Goal: Check status: Check status

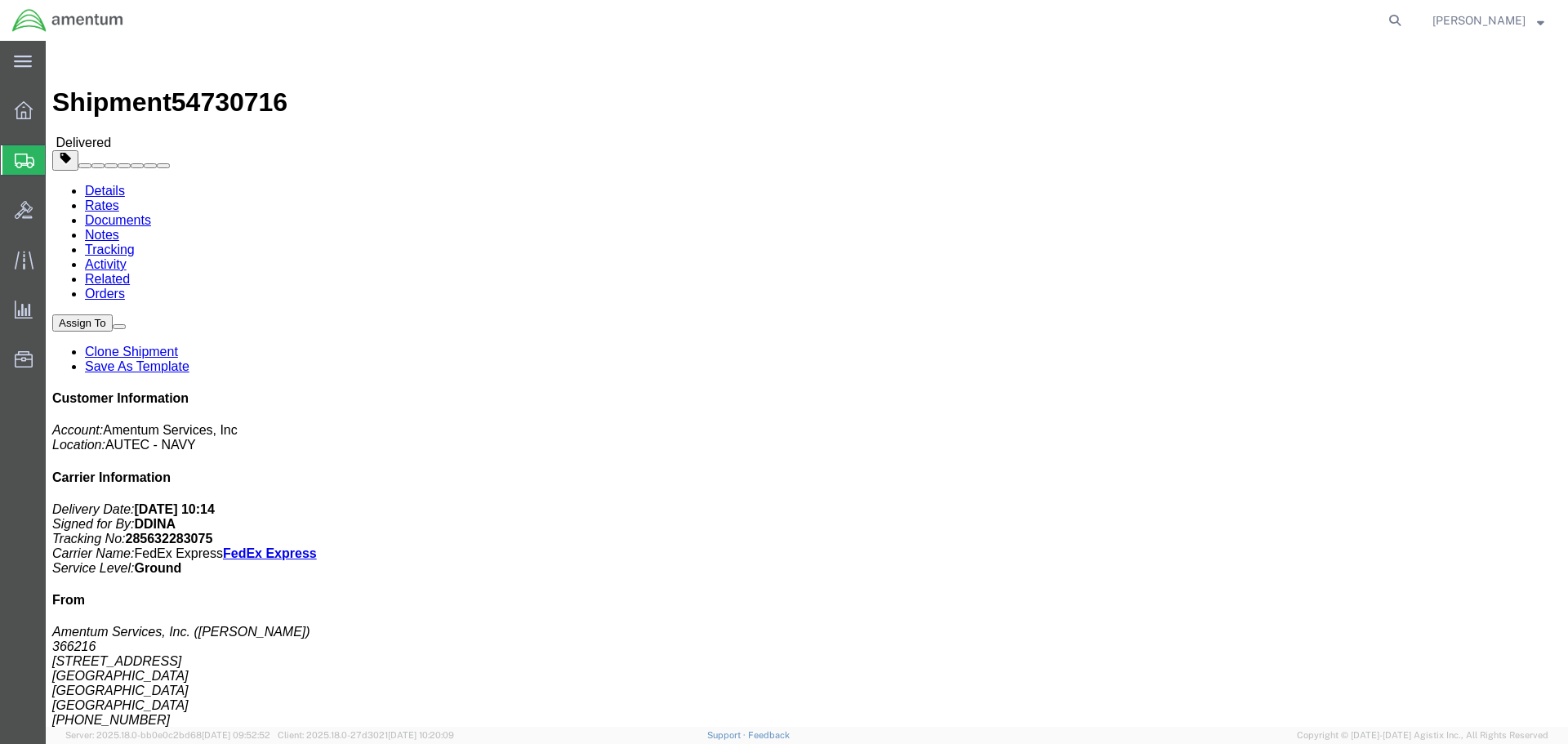
click at [0, 0] on span "Shipment Manager" at bounding box center [0, 0] width 0 height 0
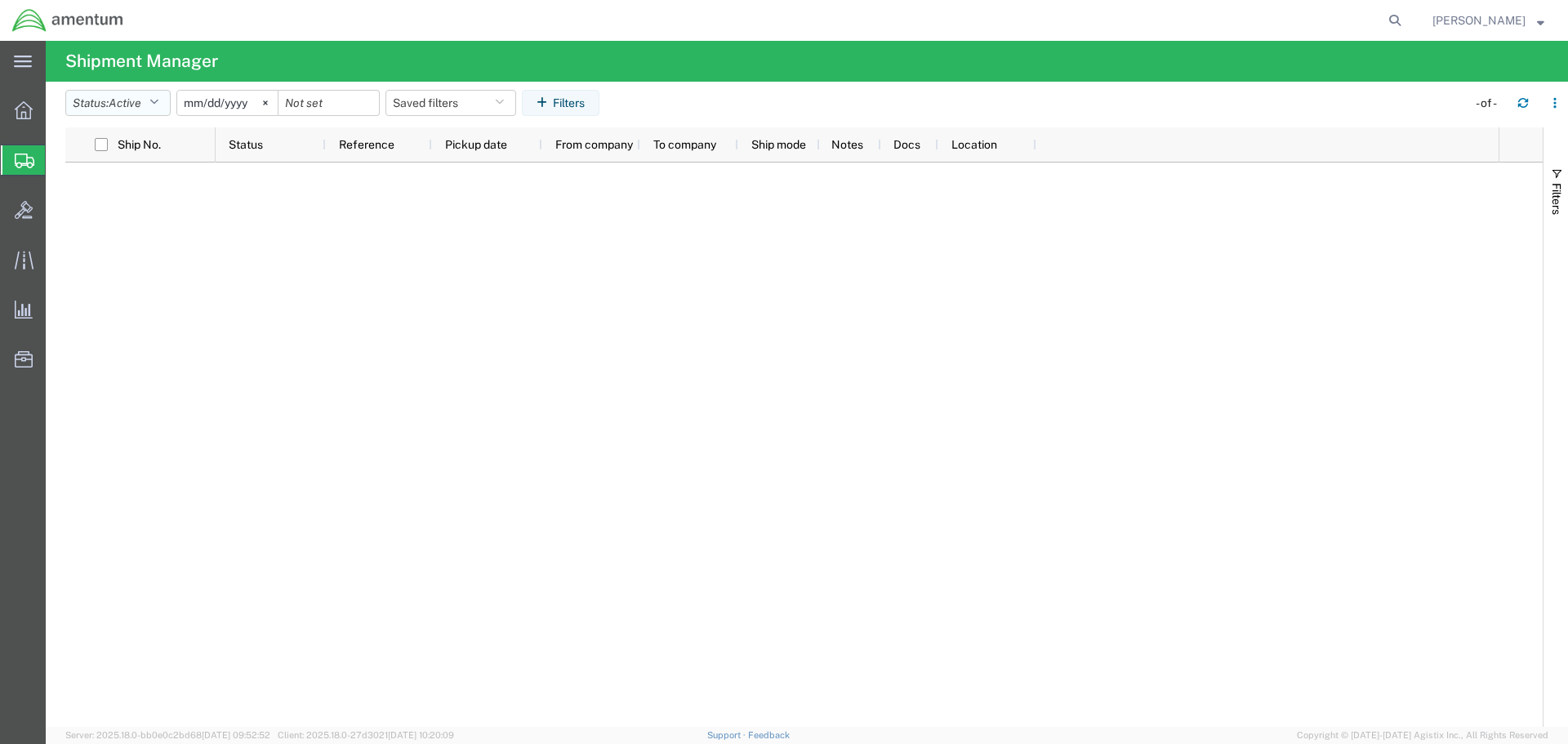
click at [127, 114] on button "Status: Active" at bounding box center [118, 103] width 105 height 26
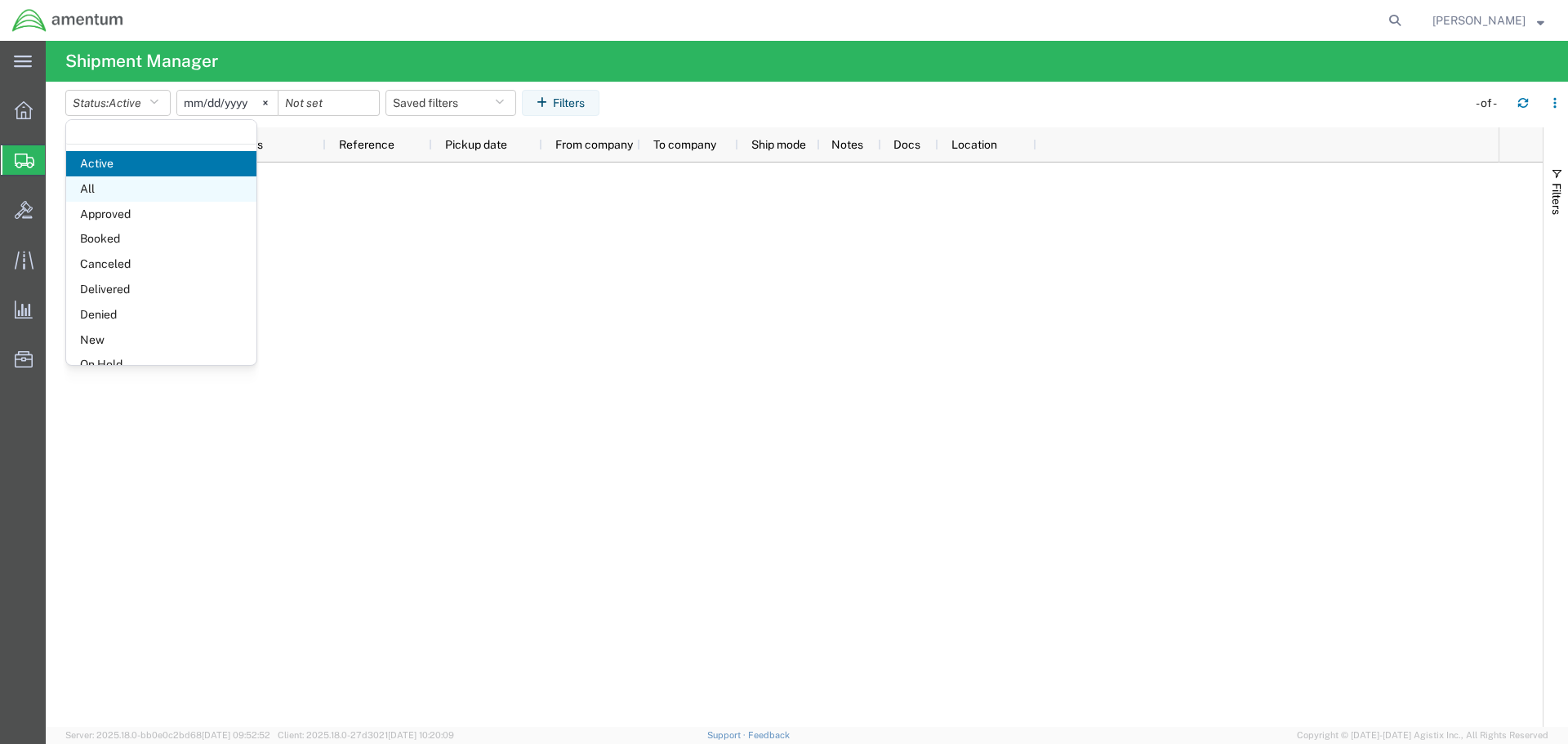
click at [151, 195] on span "All" at bounding box center [160, 189] width 190 height 25
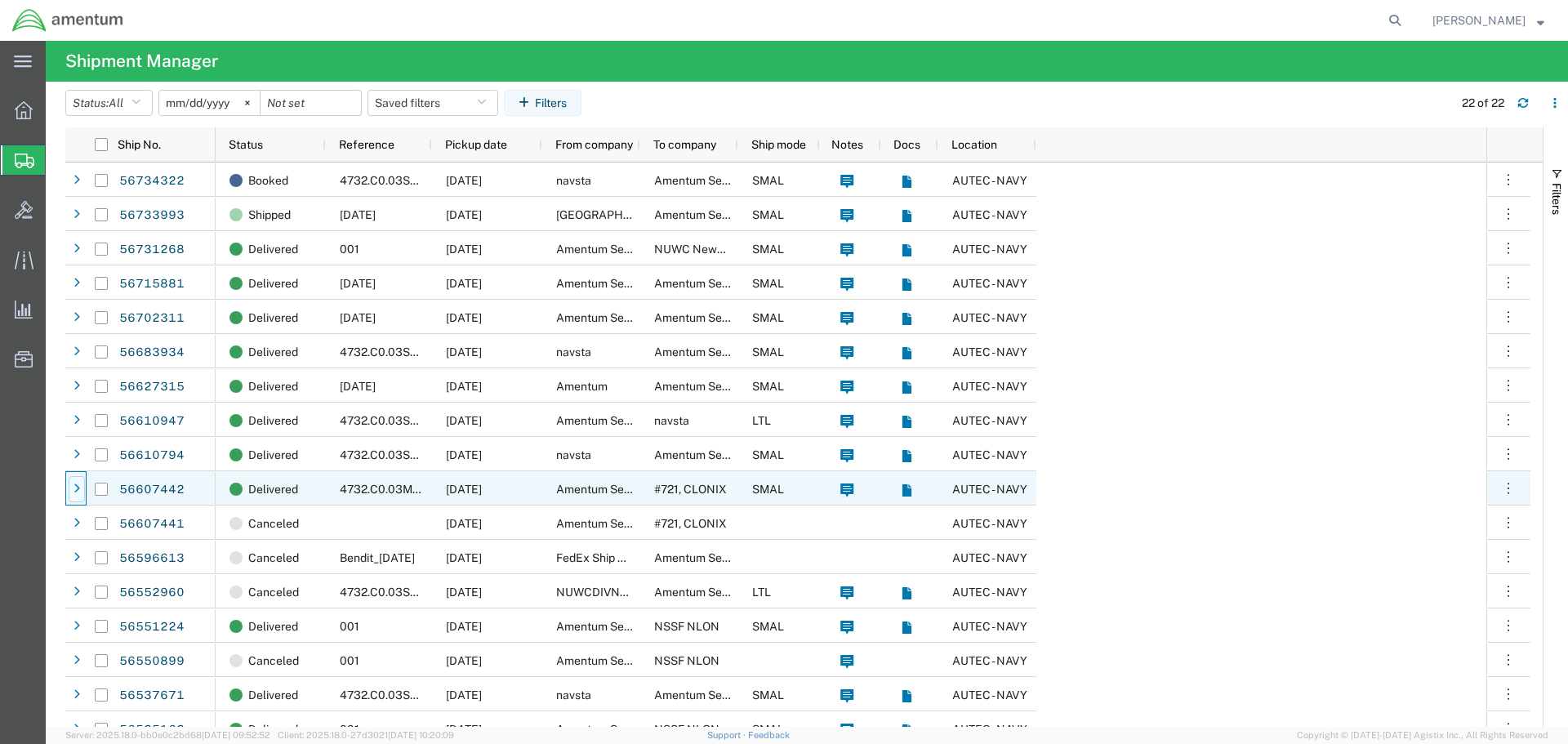
click at [78, 491] on icon at bounding box center [77, 489] width 6 height 12
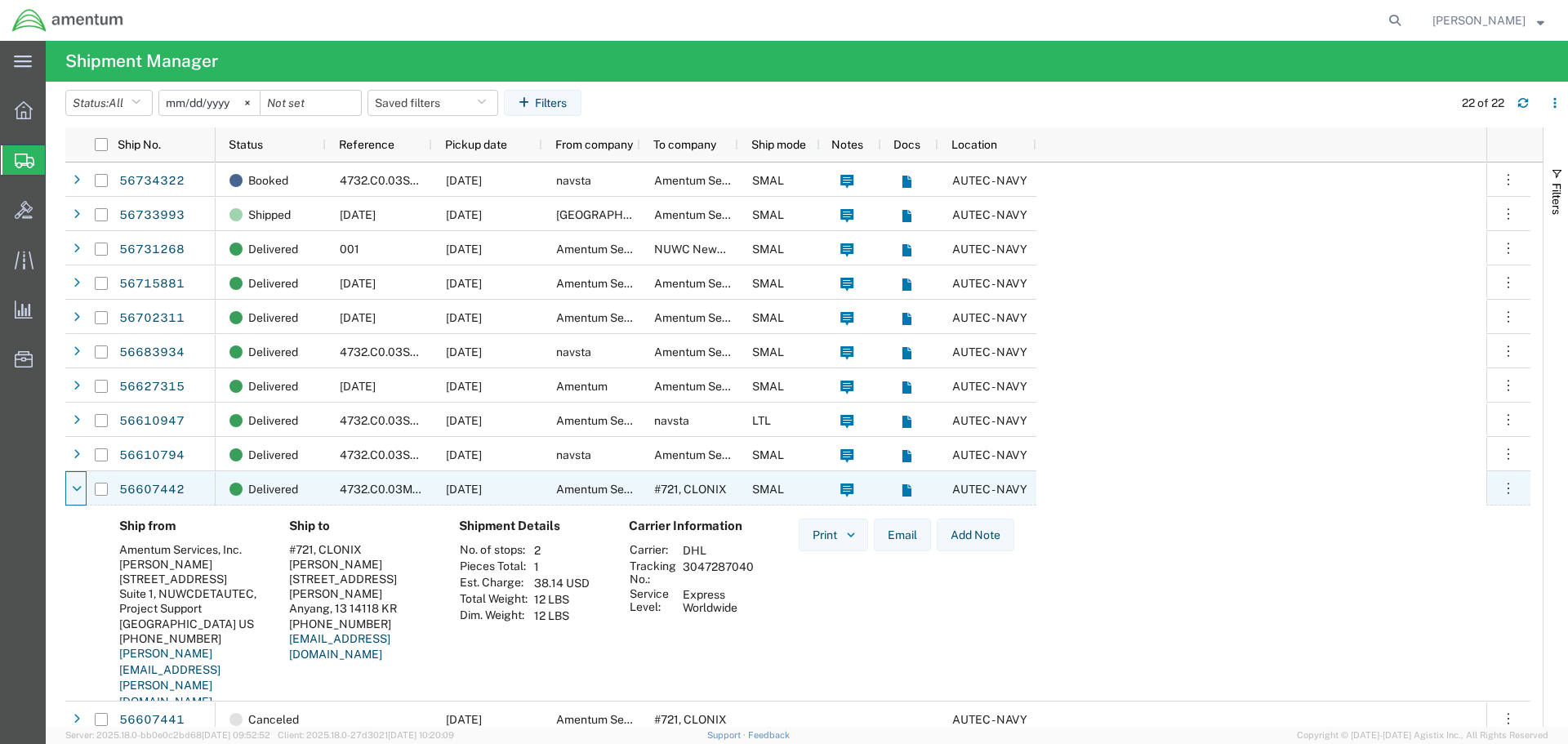
click at [78, 491] on icon at bounding box center [77, 489] width 10 height 12
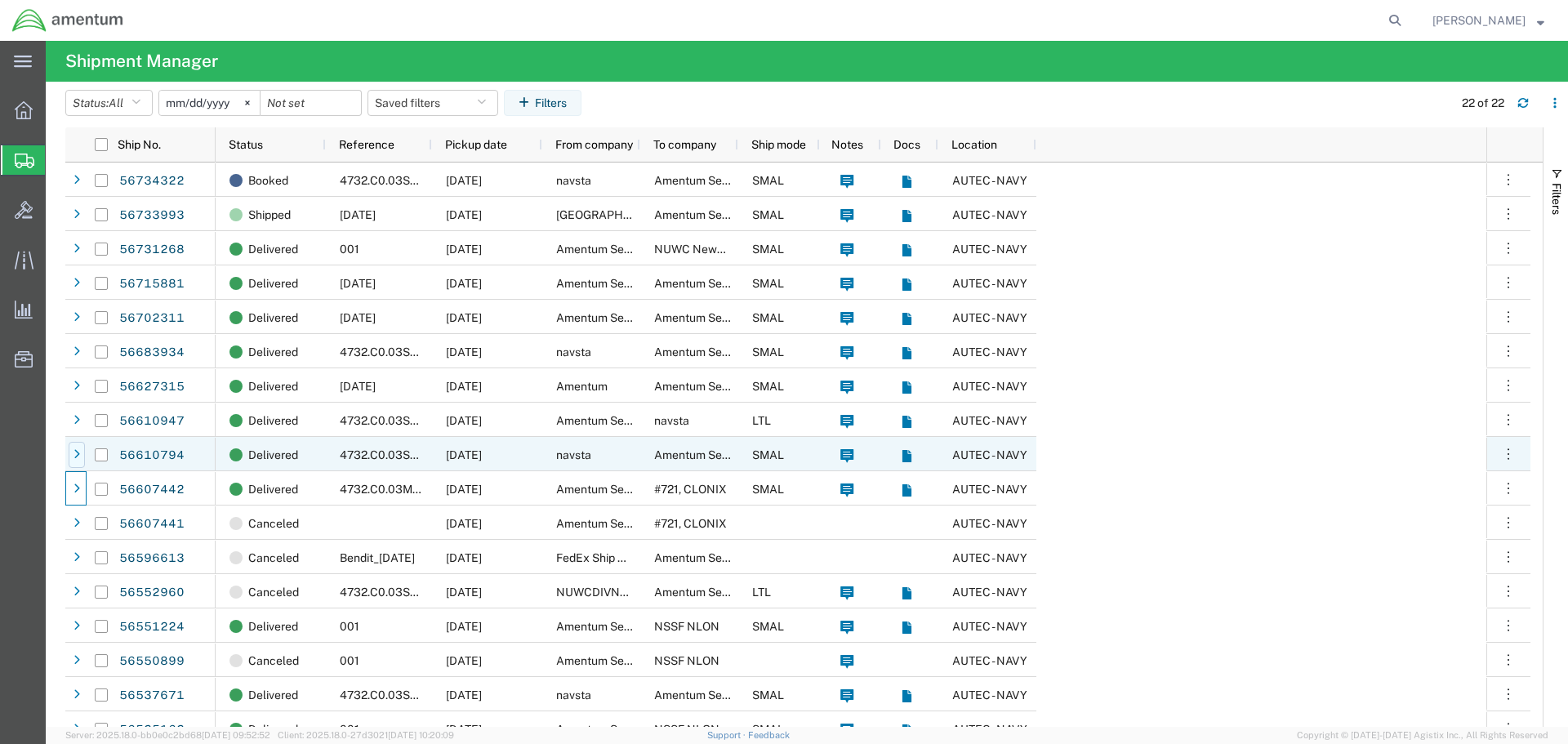
click at [77, 452] on icon at bounding box center [77, 455] width 6 height 12
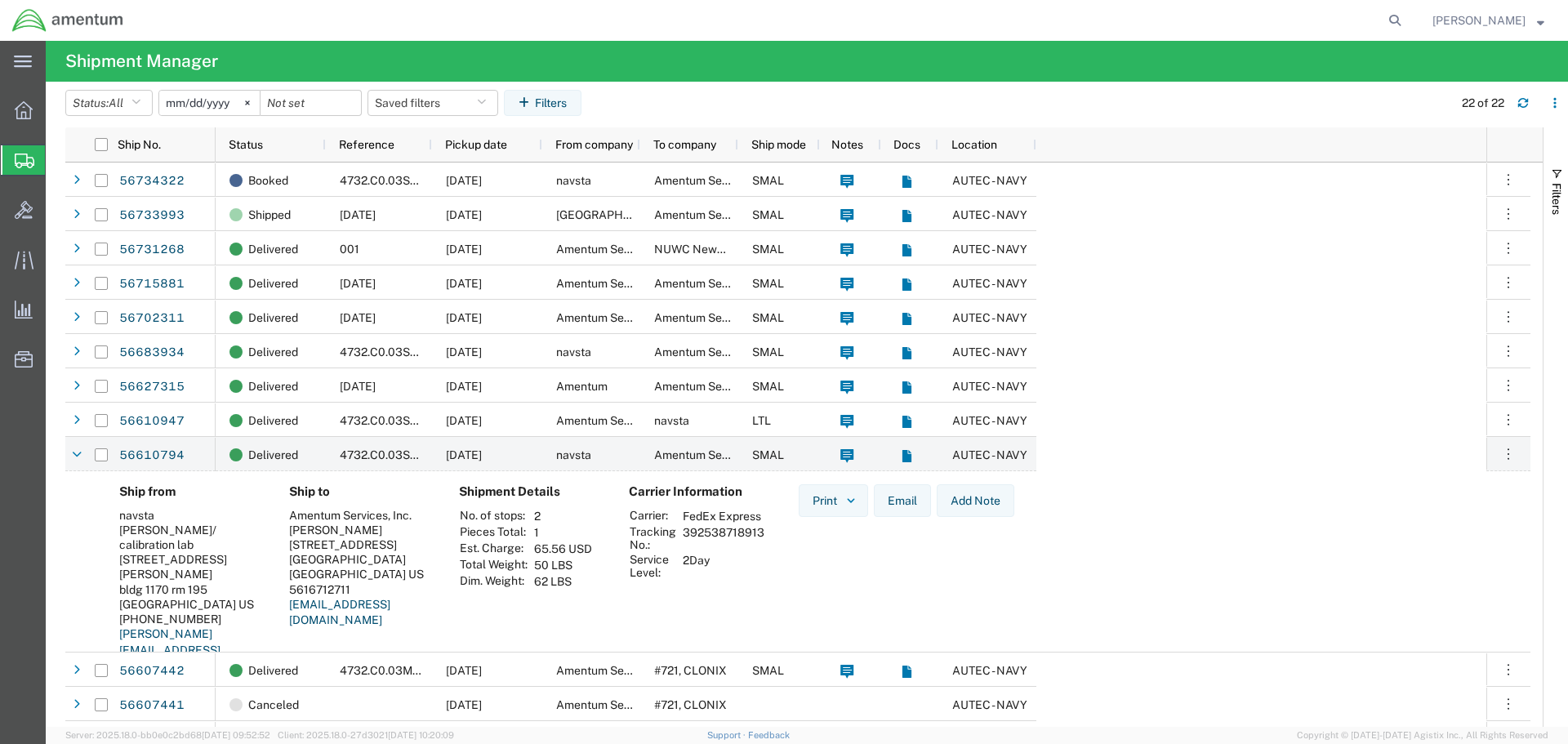
drag, startPoint x: 682, startPoint y: 538, endPoint x: 766, endPoint y: 533, distance: 84.1
click at [766, 533] on td "392538718913" at bounding box center [723, 538] width 93 height 28
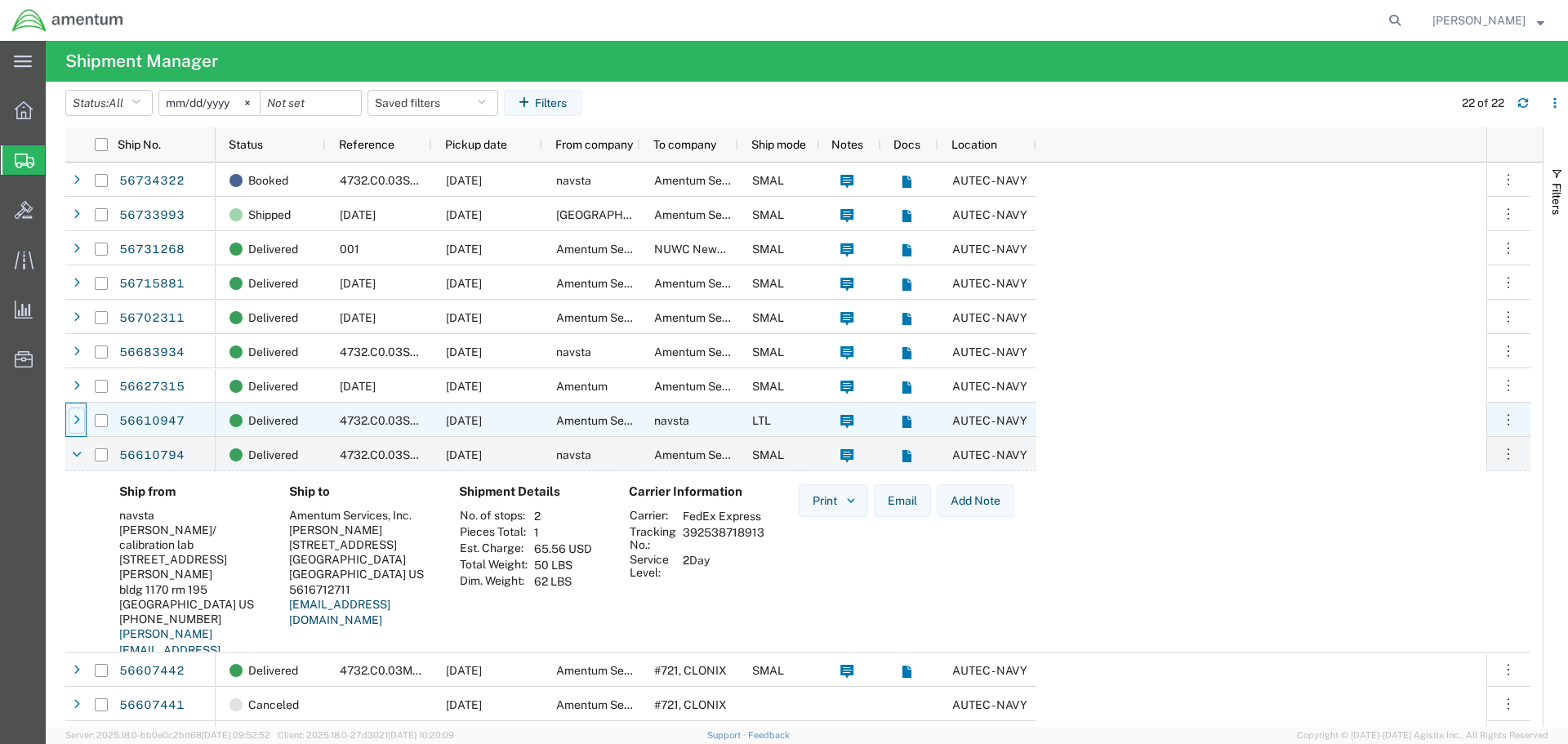
click at [76, 417] on icon at bounding box center [77, 421] width 6 height 12
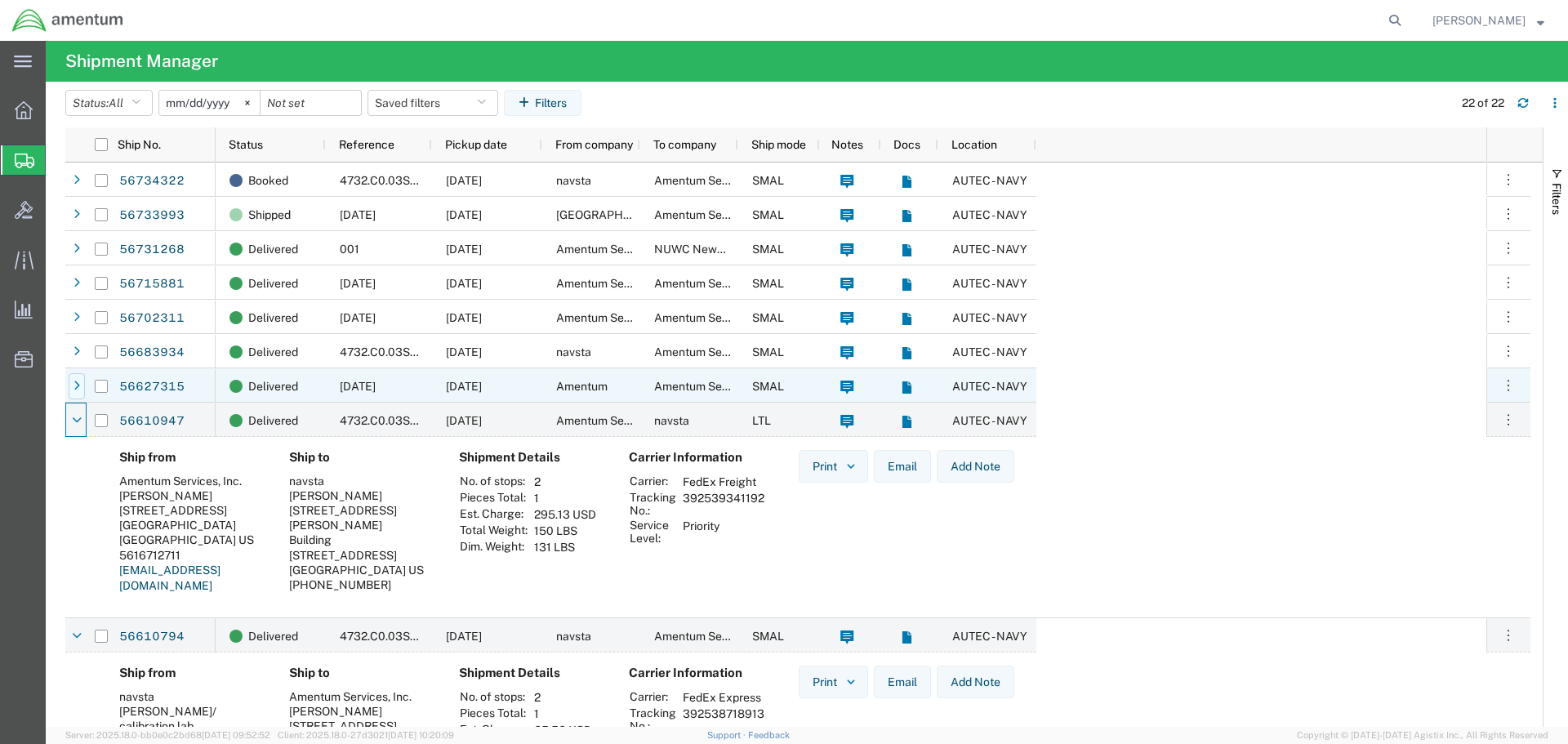
click at [78, 387] on icon at bounding box center [77, 386] width 6 height 12
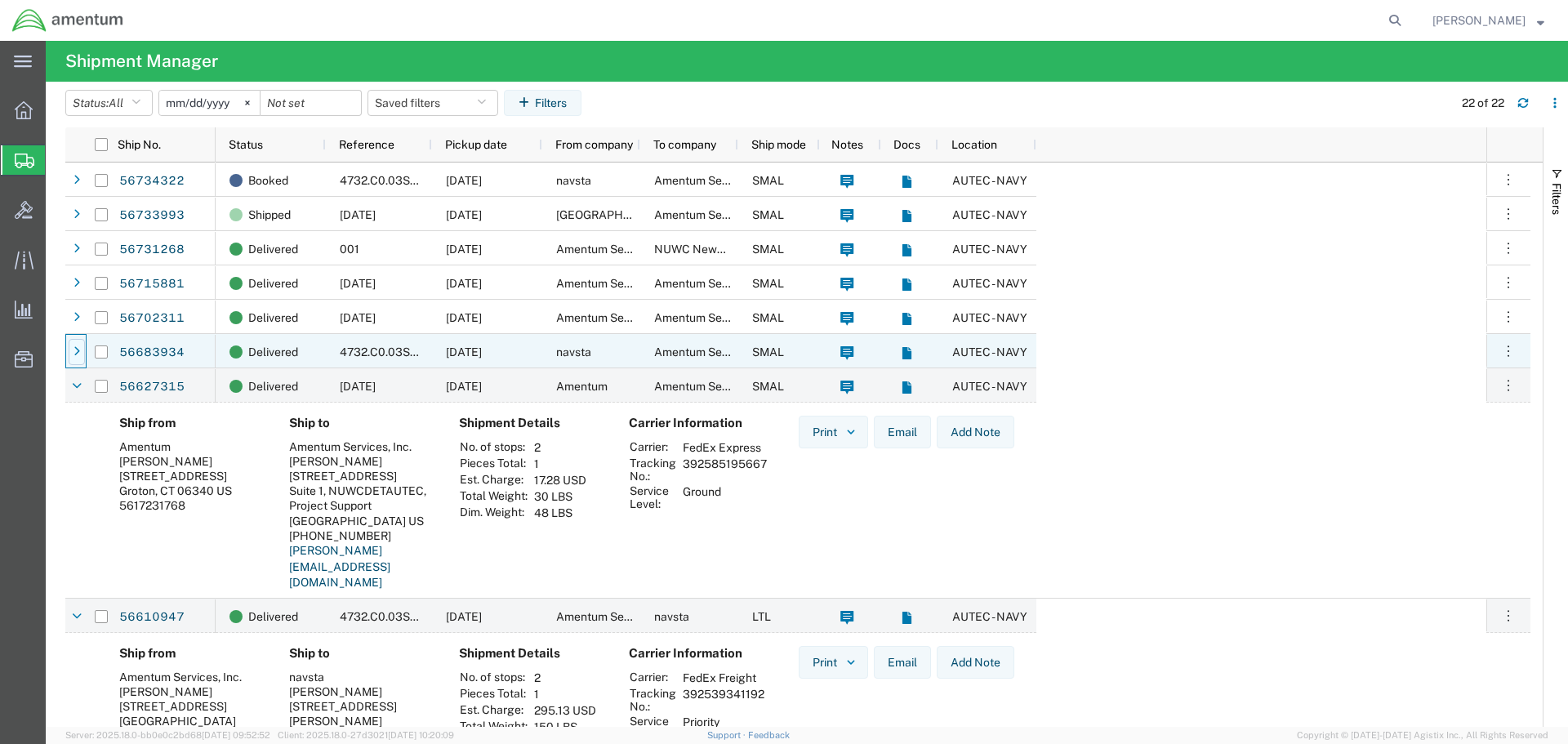
click at [76, 348] on icon at bounding box center [77, 352] width 6 height 12
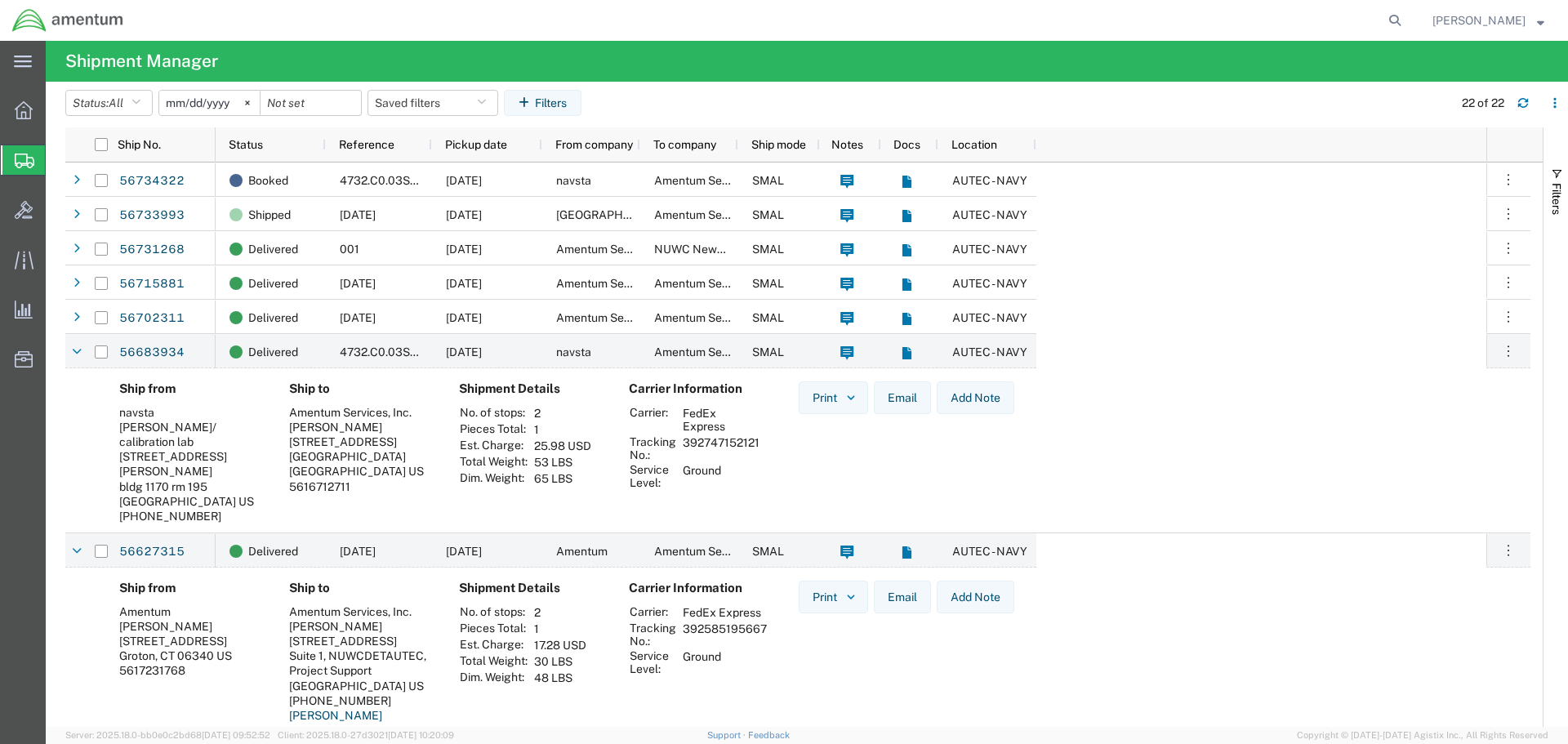
drag, startPoint x: 684, startPoint y: 443, endPoint x: 757, endPoint y: 444, distance: 73.0
click at [757, 444] on td "392747152121" at bounding box center [721, 449] width 88 height 28
copy td "392747152121"
